Goal: Task Accomplishment & Management: Manage account settings

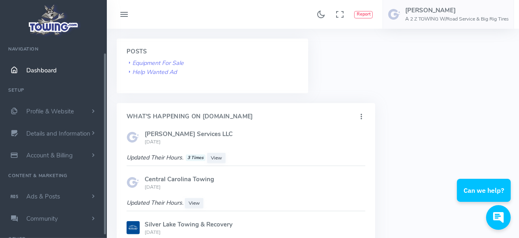
scroll to position [29, 0]
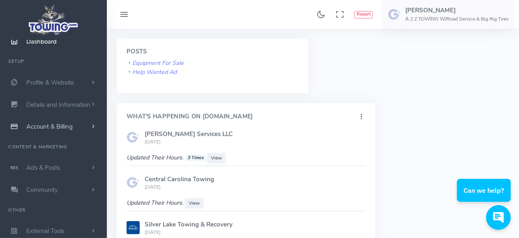
click at [39, 127] on span "Account & Billing" at bounding box center [49, 126] width 46 height 8
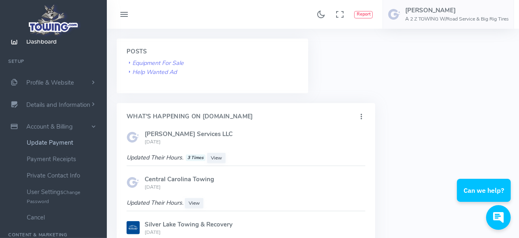
click at [39, 143] on link "Update Payment" at bounding box center [64, 142] width 86 height 16
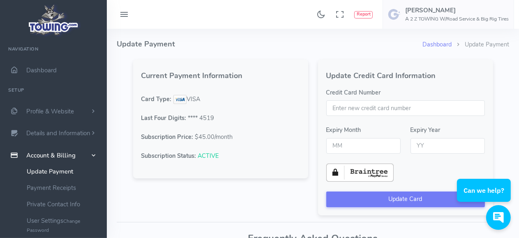
click at [382, 111] on input "Credit Card Number" at bounding box center [405, 108] width 159 height 16
type input "4060956531974519"
click at [373, 144] on input "text" at bounding box center [363, 146] width 74 height 16
type input "09"
type input "29"
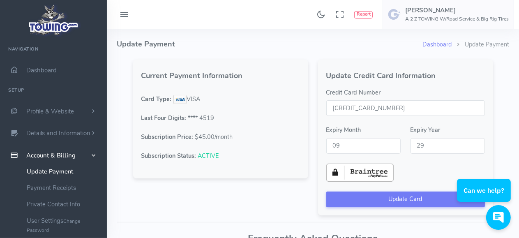
click at [234, 196] on div "Current Payment Information Card Type: VISA Last Four Digits: **** 4519 Subscri…" at bounding box center [220, 138] width 185 height 156
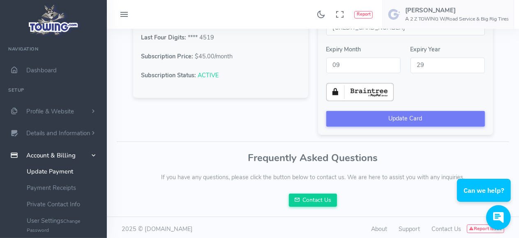
scroll to position [82, 0]
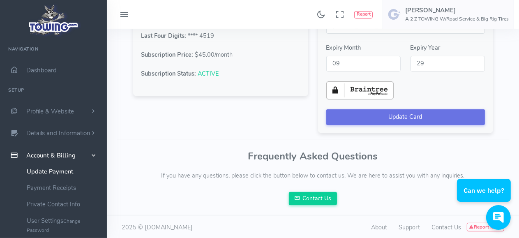
click at [419, 118] on button "Update Card" at bounding box center [405, 117] width 159 height 16
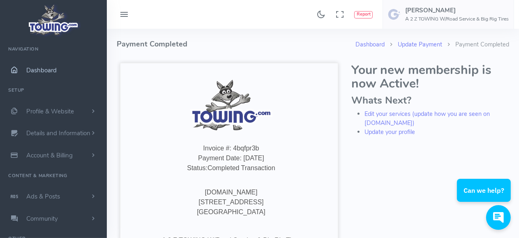
click at [37, 69] on span "Dashboard" at bounding box center [41, 70] width 30 height 8
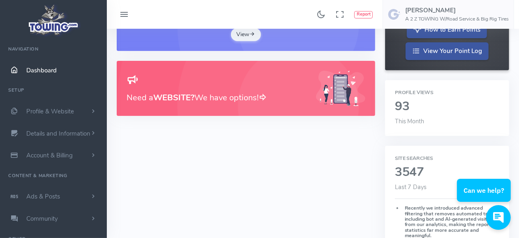
scroll to position [205, 0]
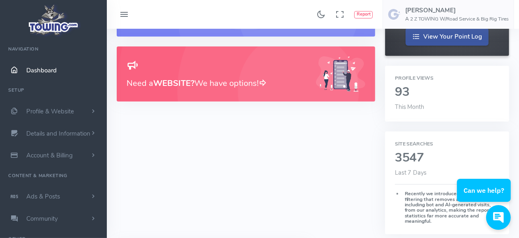
click at [343, 76] on img at bounding box center [340, 74] width 49 height 36
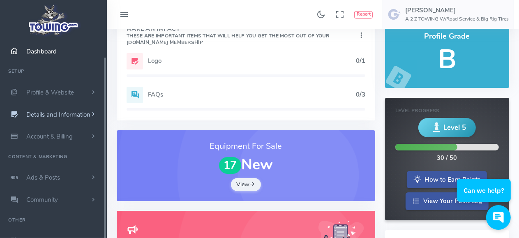
scroll to position [29, 0]
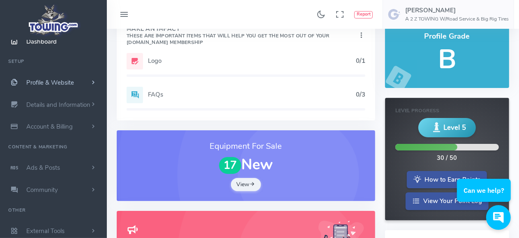
click at [43, 79] on span "Profile & Website" at bounding box center [50, 82] width 48 height 8
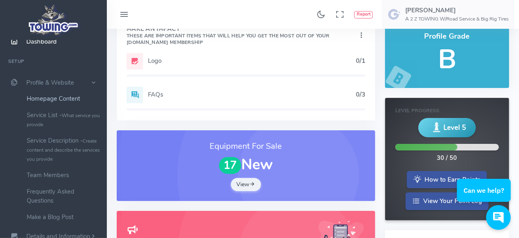
click at [47, 98] on link "Homepage Content" at bounding box center [64, 98] width 86 height 16
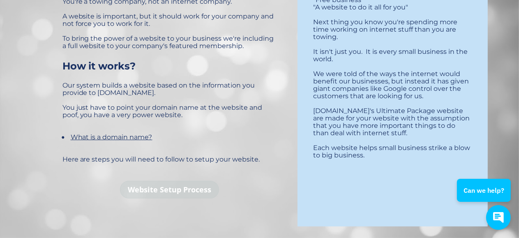
scroll to position [411, 0]
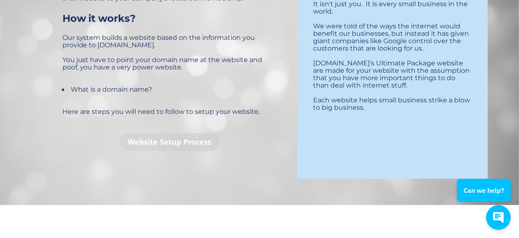
click at [126, 90] on div "What is a domain name?" at bounding box center [112, 89] width 82 height 8
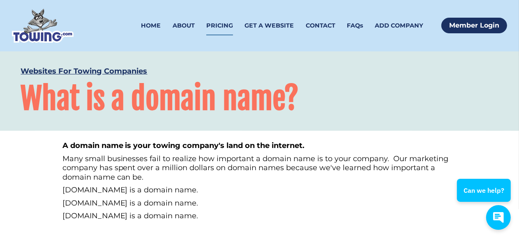
click at [217, 23] on link "PRICING" at bounding box center [219, 25] width 27 height 19
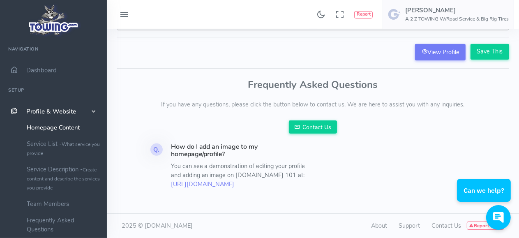
scroll to position [245, 0]
click at [432, 44] on link "View Profile" at bounding box center [440, 52] width 51 height 16
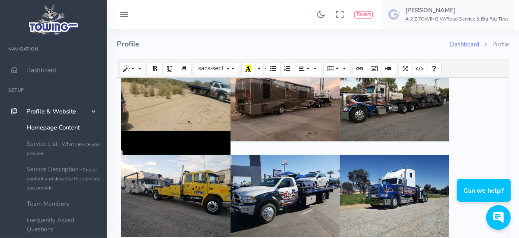
scroll to position [41, 0]
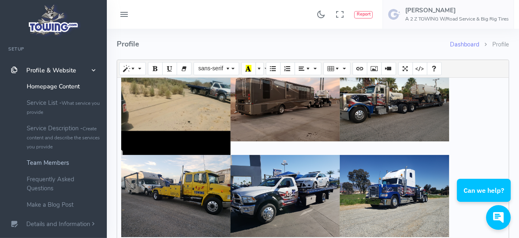
click at [39, 163] on link "Team Members" at bounding box center [64, 162] width 86 height 16
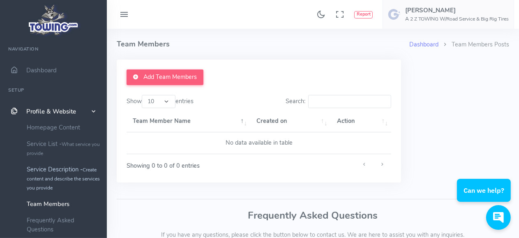
click at [55, 172] on link "Service Description - Create content and describe the services you provide" at bounding box center [64, 178] width 86 height 35
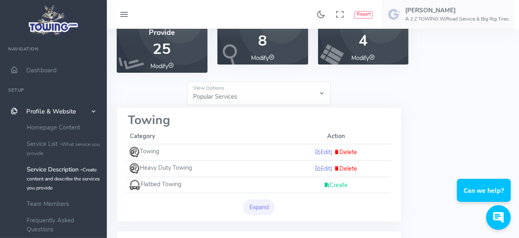
scroll to position [41, 0]
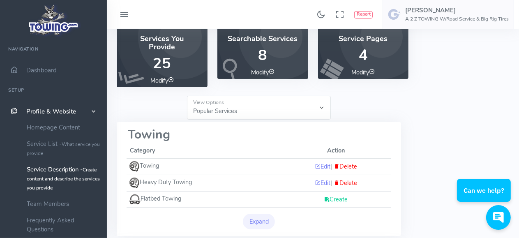
click at [324, 104] on select "Popular Services All Provided Services" at bounding box center [259, 108] width 144 height 24
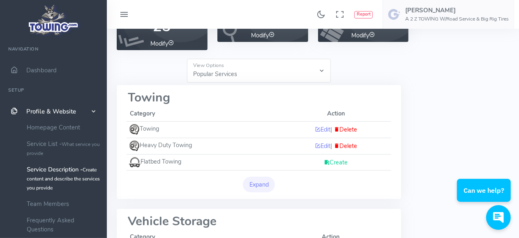
scroll to position [123, 0]
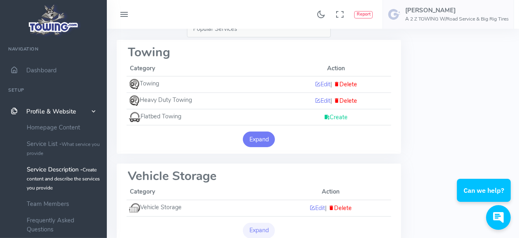
click at [255, 139] on button "Expand" at bounding box center [259, 139] width 32 height 16
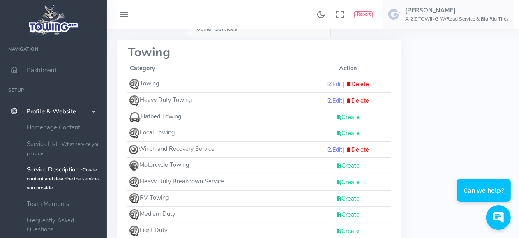
click at [337, 117] on icon at bounding box center [339, 117] width 6 height 8
click at [335, 101] on link "Edit" at bounding box center [335, 101] width 16 height 8
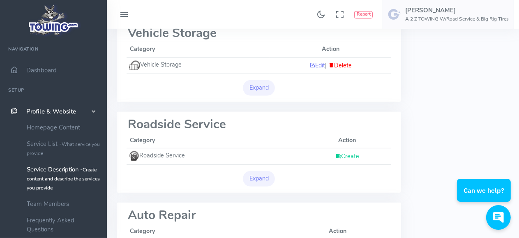
scroll to position [411, 0]
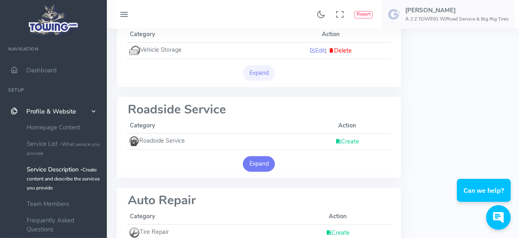
click at [255, 158] on button "Expand" at bounding box center [259, 164] width 32 height 16
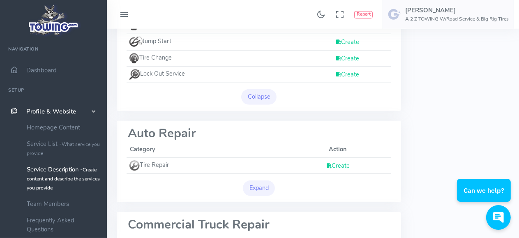
scroll to position [534, 0]
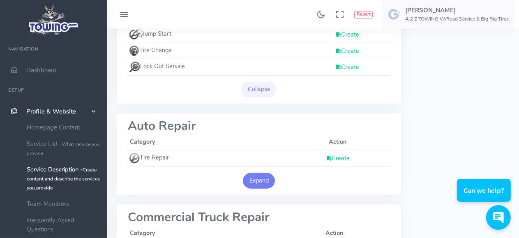
click at [260, 174] on button "Expand" at bounding box center [259, 181] width 32 height 16
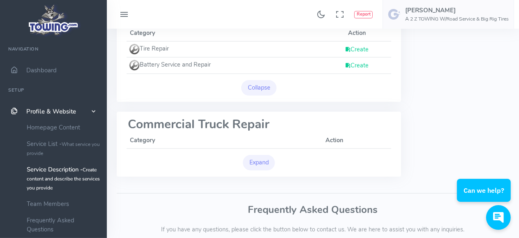
scroll to position [657, 0]
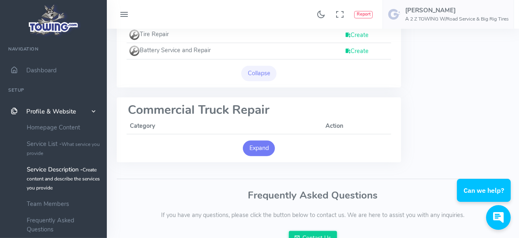
click at [263, 145] on button "Expand" at bounding box center [259, 148] width 32 height 16
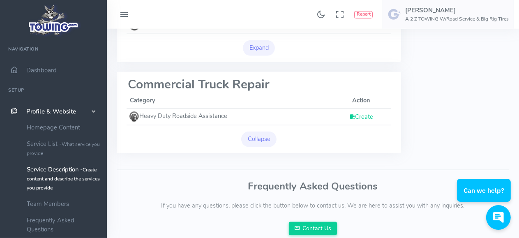
scroll to position [669, 0]
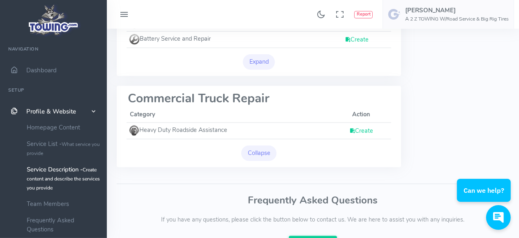
click at [362, 128] on link "Create" at bounding box center [361, 131] width 24 height 8
click at [359, 127] on link "Create" at bounding box center [361, 131] width 24 height 8
